Goal: Communication & Community: Answer question/provide support

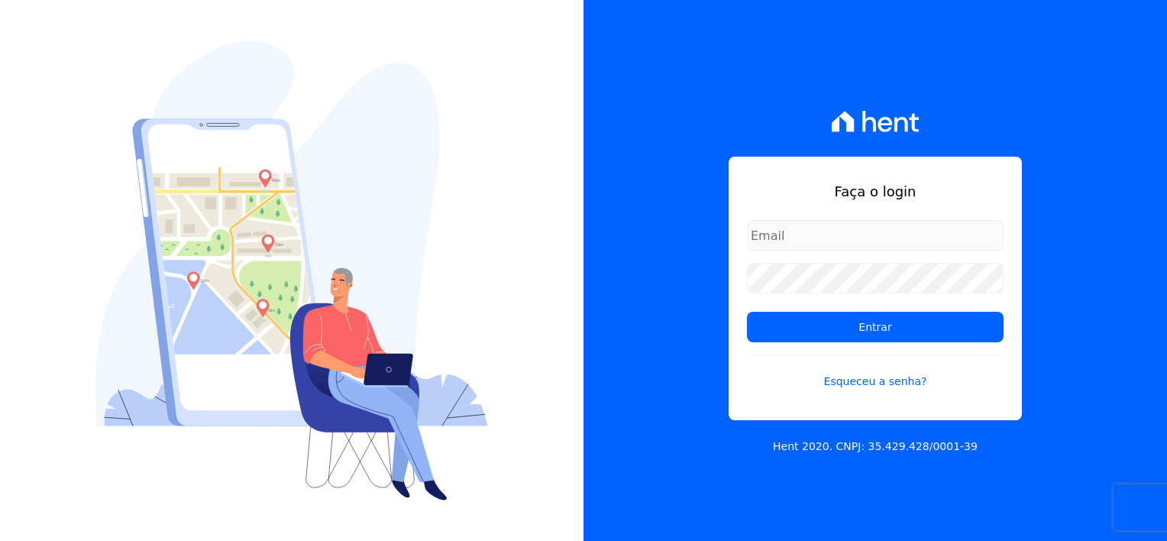
type input "[EMAIL_ADDRESS][DOMAIN_NAME]"
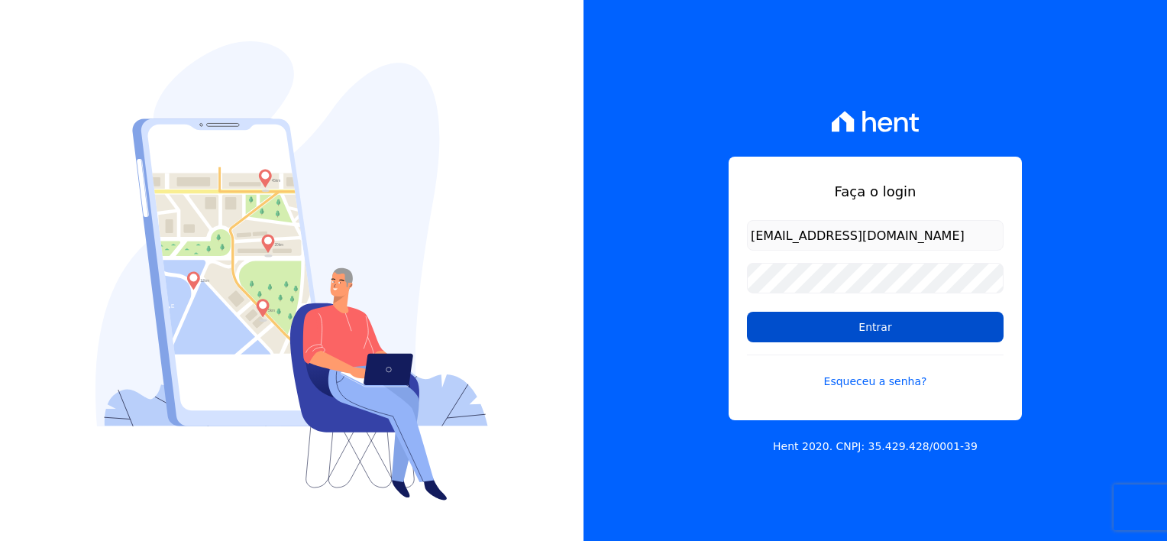
click at [959, 332] on input "Entrar" at bounding box center [875, 327] width 257 height 31
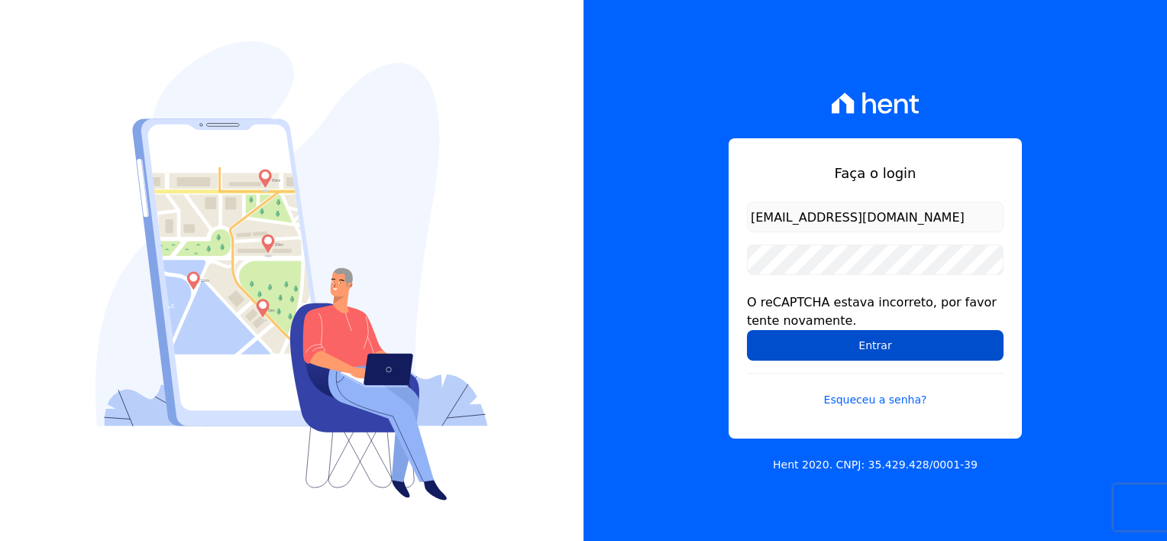
click at [799, 339] on input "Entrar" at bounding box center [875, 345] width 257 height 31
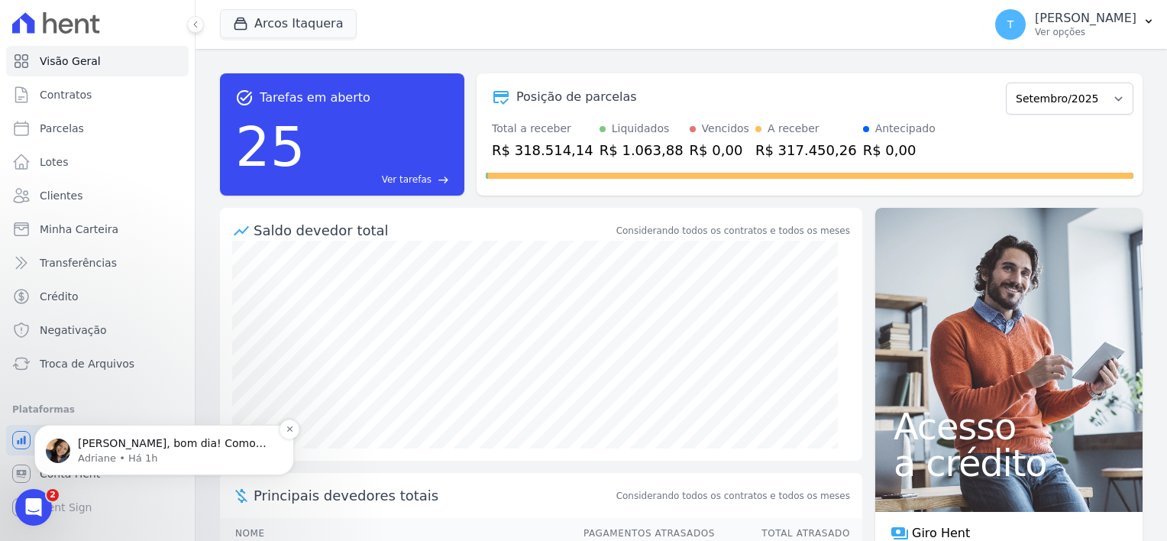
click at [88, 453] on p "Adriane • Há 1h" at bounding box center [176, 458] width 197 height 14
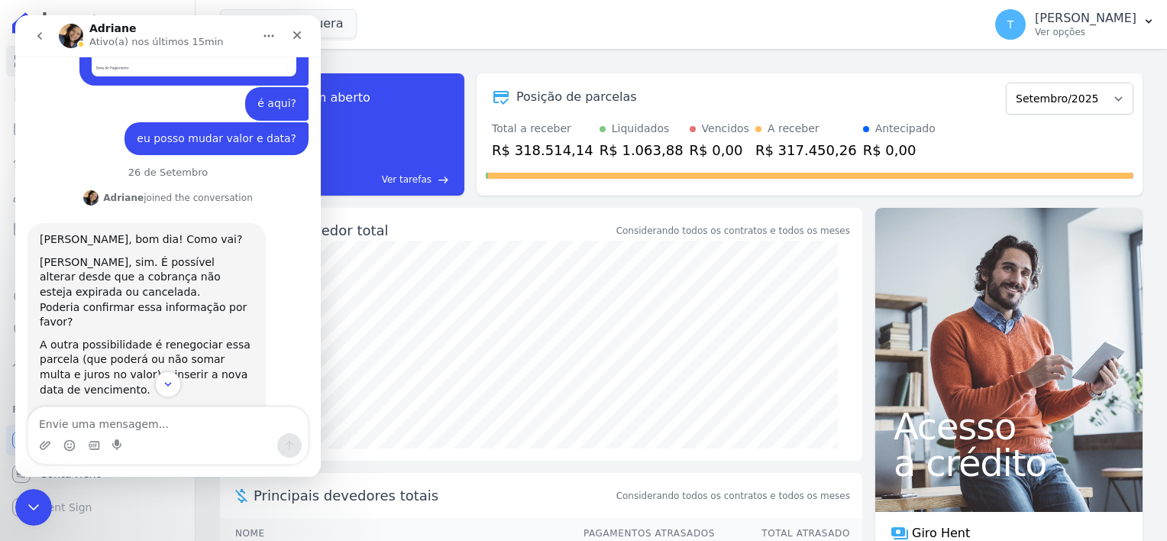
scroll to position [480, 0]
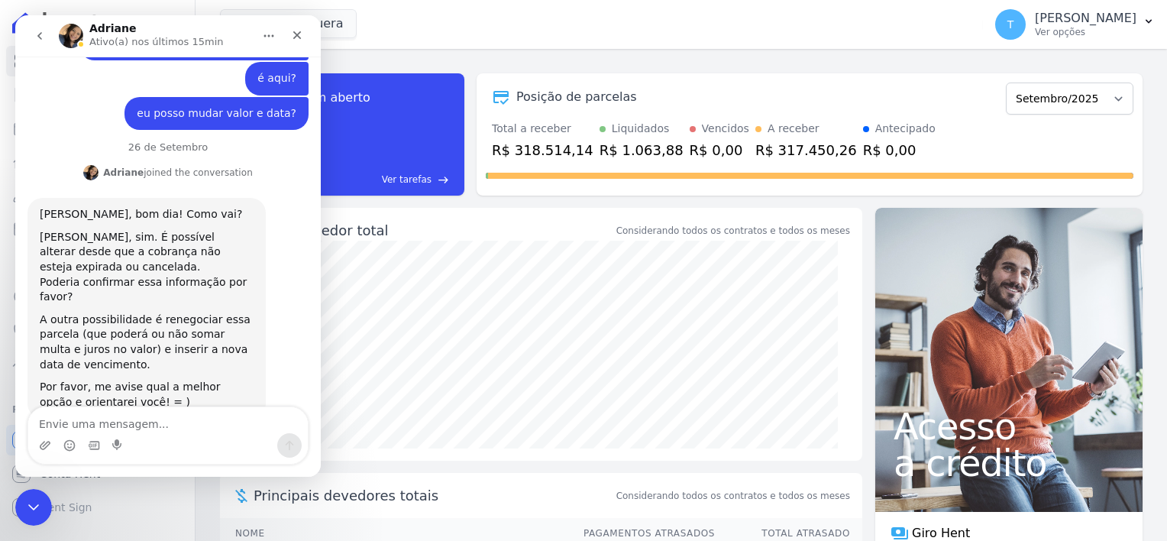
click at [118, 425] on textarea "Envie uma mensagem..." at bounding box center [168, 420] width 280 height 26
type textarea "Bom dia! Bem obrigada e vc?"
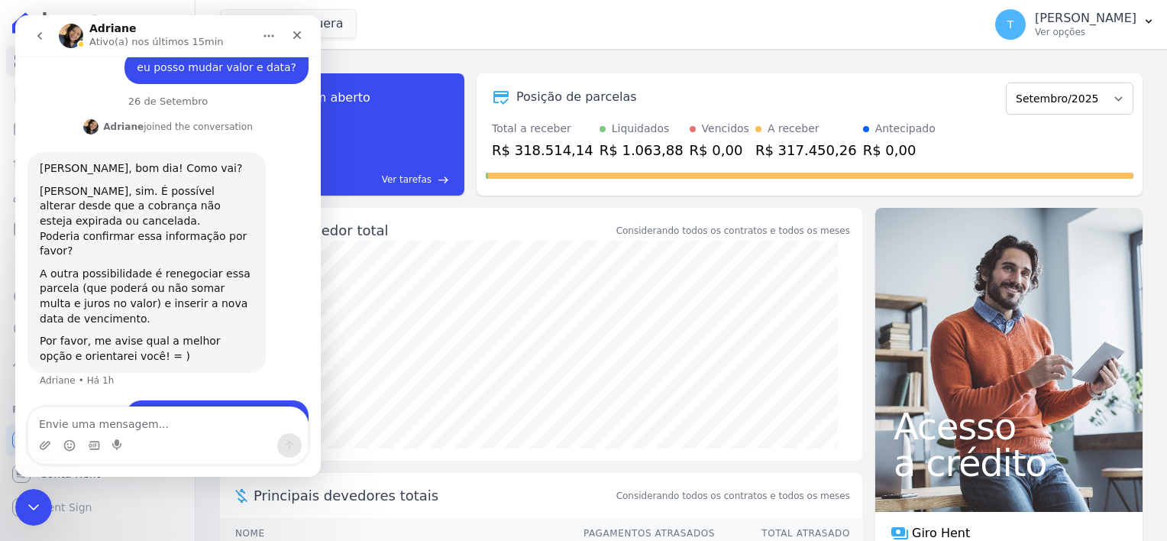
scroll to position [584, 0]
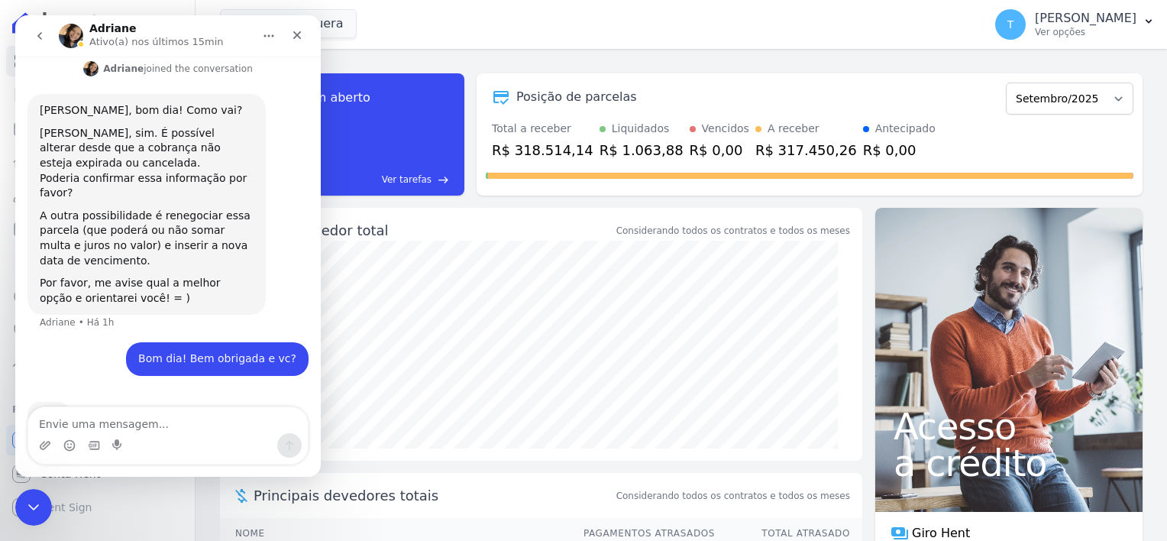
click at [108, 428] on textarea "Envie uma mensagem..." at bounding box center [168, 420] width 280 height 26
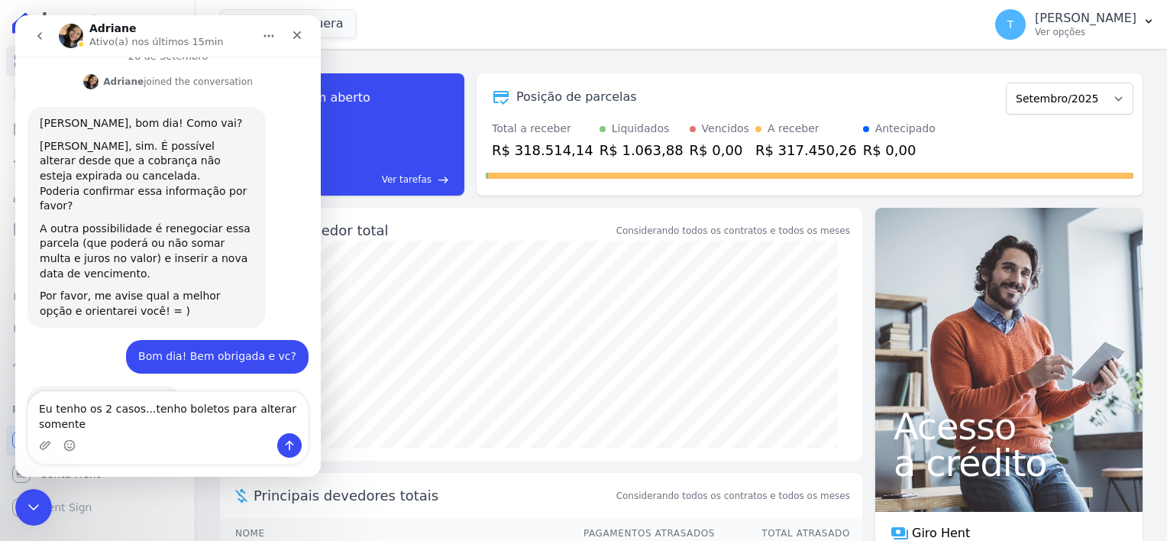
scroll to position [586, 0]
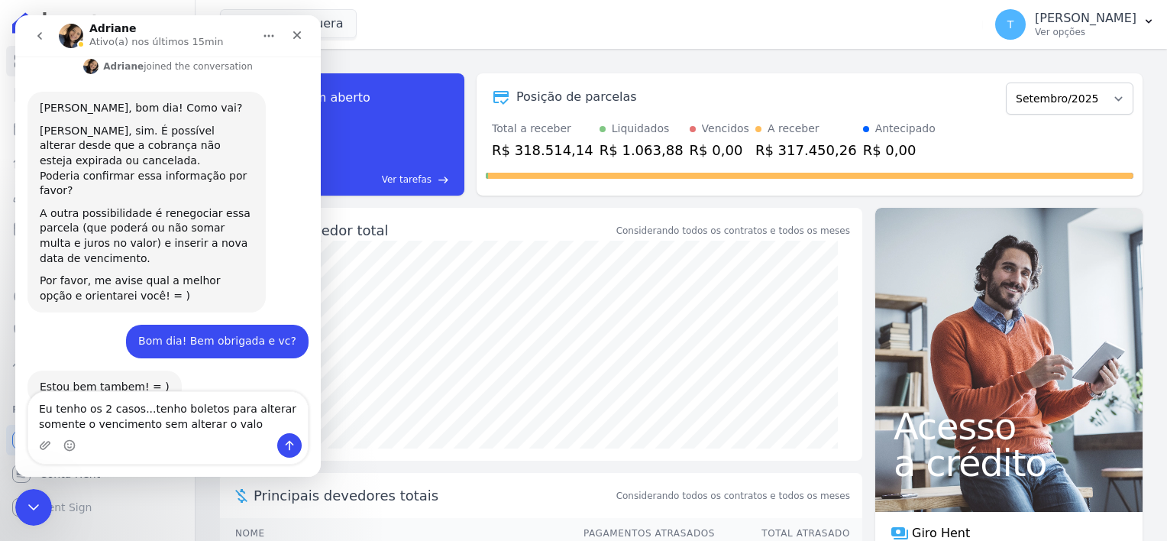
type textarea "Eu tenho os 2 casos...tenho boletos para alterar somente o vencimento sem alter…"
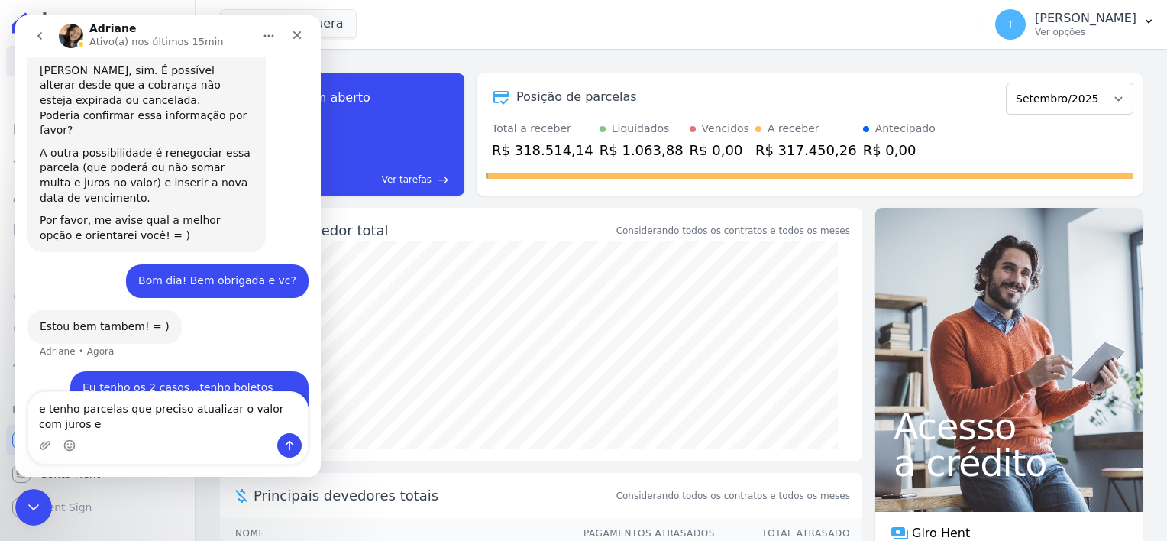
scroll to position [662, 0]
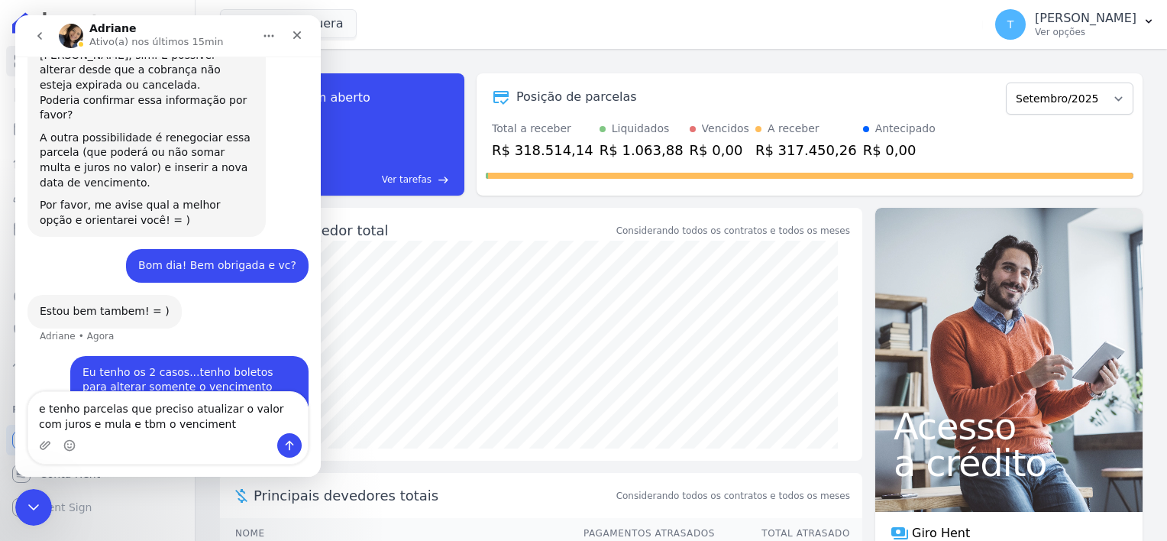
type textarea "e tenho parcelas que preciso atualizar o valor com juros e mula e tbm o vencime…"
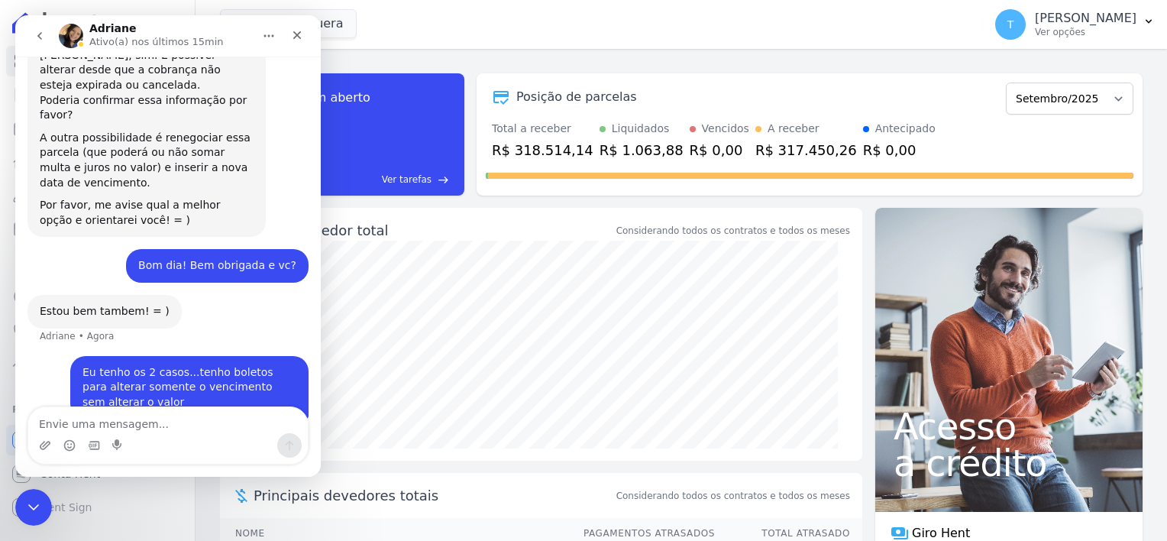
scroll to position [696, 0]
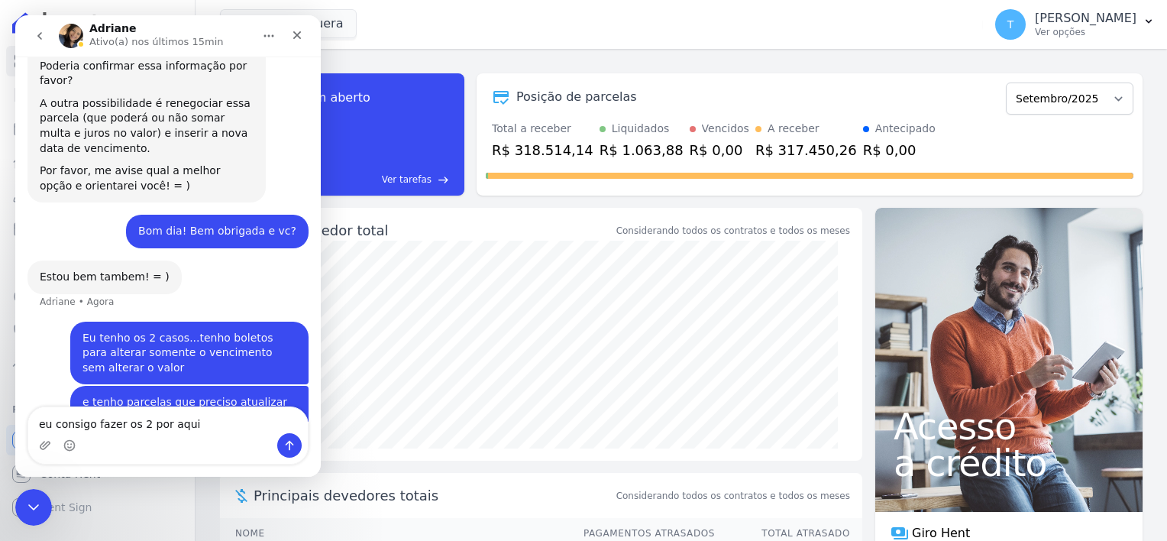
type textarea "eu consigo fazer os 2 por aqui?"
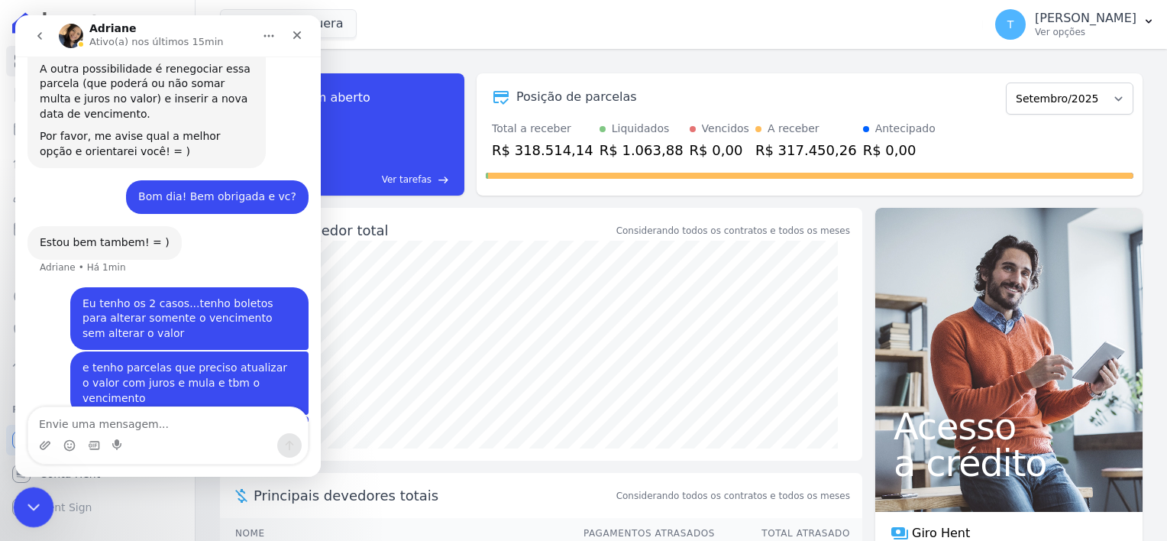
click at [26, 509] on icon "Encerramento do Messenger da Intercom" at bounding box center [31, 505] width 18 height 18
